Goal: Task Accomplishment & Management: Manage account settings

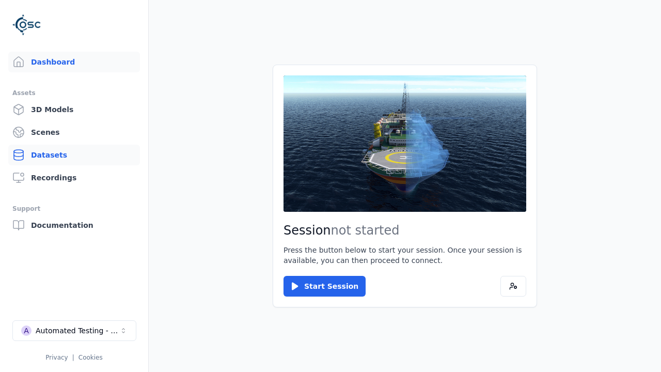
click at [74, 155] on link "Datasets" at bounding box center [74, 155] width 132 height 21
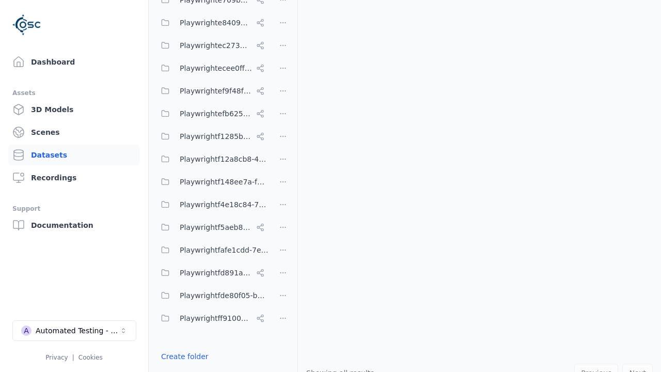
click at [182, 366] on button "Done editing" at bounding box center [184, 375] width 59 height 19
click at [74, 155] on link "Datasets" at bounding box center [74, 155] width 132 height 21
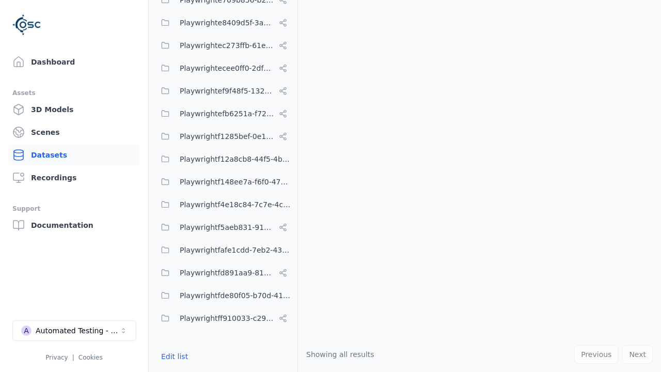
scroll to position [4593, 0]
click at [173, 357] on button "Edit list" at bounding box center [174, 356] width 39 height 19
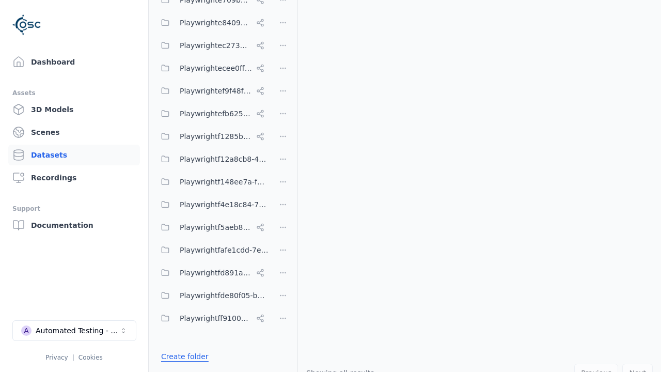
click at [182, 357] on link "Create folder" at bounding box center [185, 356] width 48 height 10
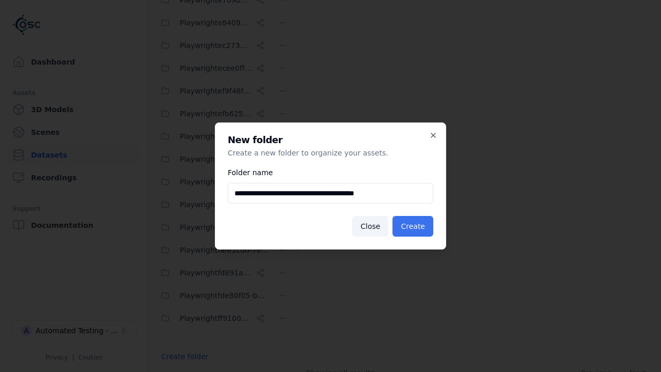
type input "**********"
click at [414, 226] on button "Create" at bounding box center [413, 226] width 41 height 21
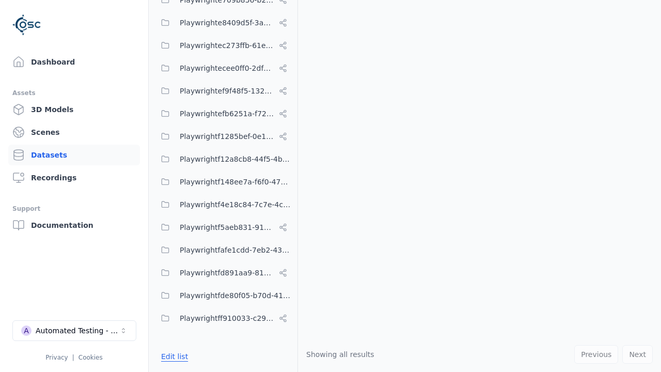
click at [173, 357] on button "Edit list" at bounding box center [174, 356] width 39 height 19
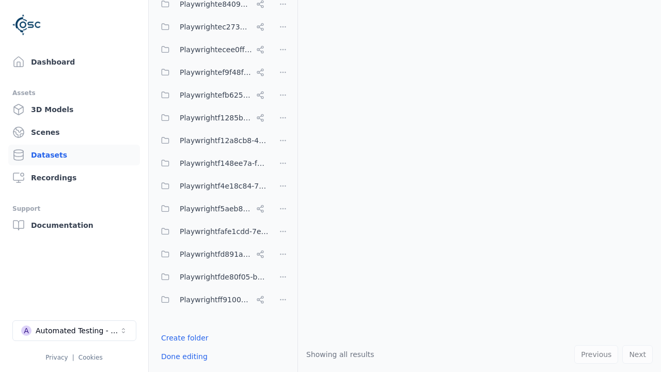
click at [283, 186] on html "Support Dashboard Assets 3D Models Scenes Datasets Recordings Support Documenta…" at bounding box center [330, 186] width 661 height 372
click at [331, 186] on html "Support Dashboard Assets 3D Models Scenes Datasets Recordings Support Documenta…" at bounding box center [330, 186] width 661 height 372
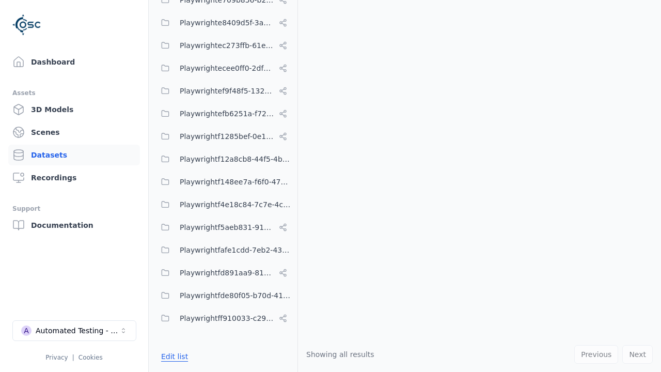
click at [173, 357] on button "Edit list" at bounding box center [174, 356] width 39 height 19
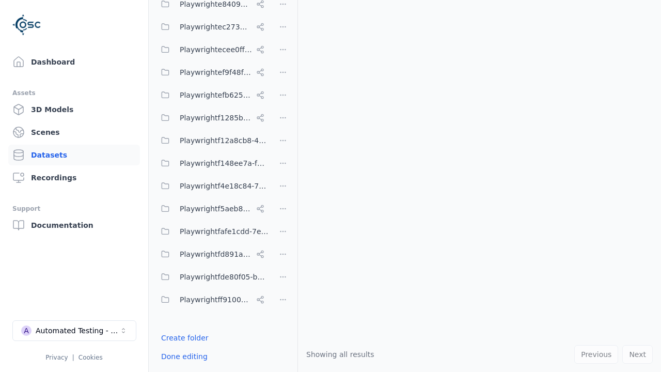
click at [283, 186] on html "Support Dashboard Assets 3D Models Scenes Datasets Recordings Support Documenta…" at bounding box center [330, 186] width 661 height 372
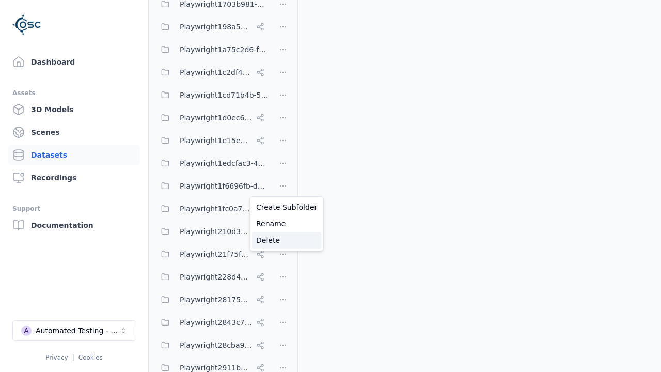
click at [283, 240] on div "Delete" at bounding box center [286, 240] width 69 height 17
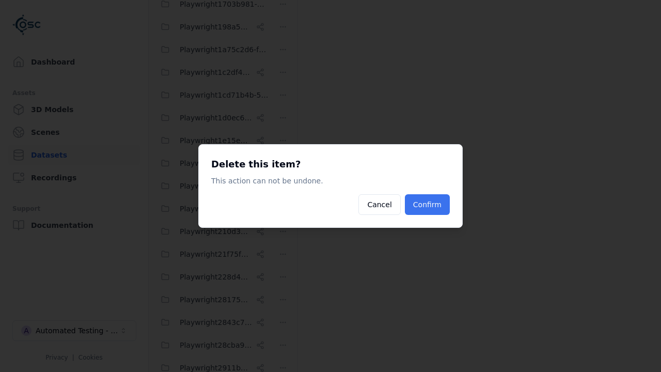
click at [428, 205] on button "Confirm" at bounding box center [427, 204] width 45 height 21
